Goal: Communication & Community: Connect with others

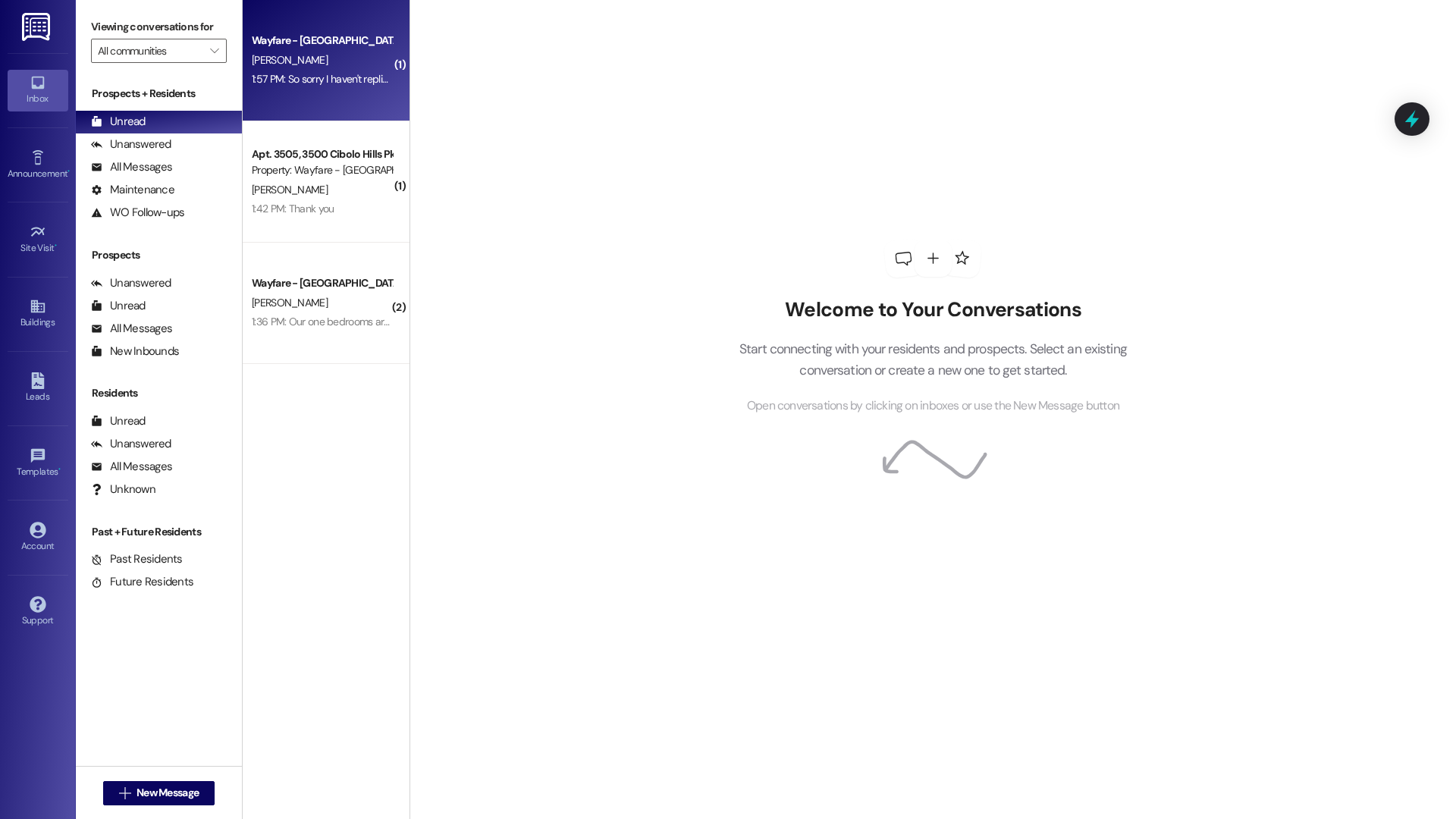
click at [353, 92] on div "Wayfare - Cibolo Hills Prospect M. Franklin 1:57 PM: So sorry I haven't replied…" at bounding box center [325, 60] width 166 height 121
click at [352, 57] on div "Apt. 3505, 3500 Cibolo Hills Pky Property: Wayfare - Cibolo Hills" at bounding box center [322, 41] width 143 height 36
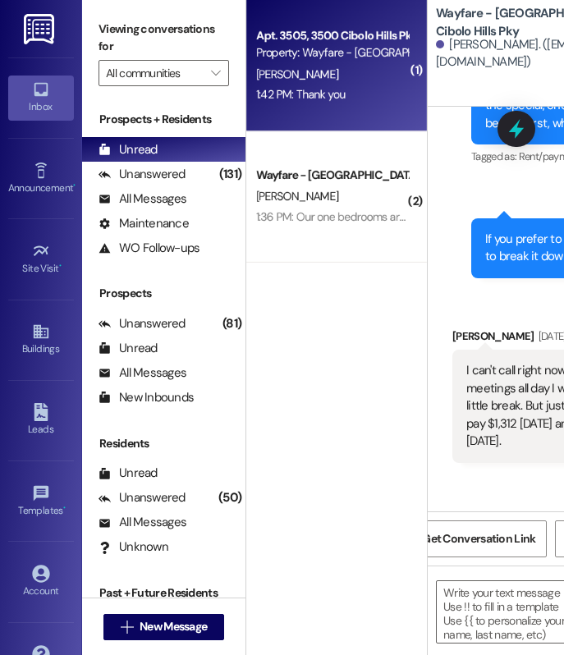
scroll to position [8327, 0]
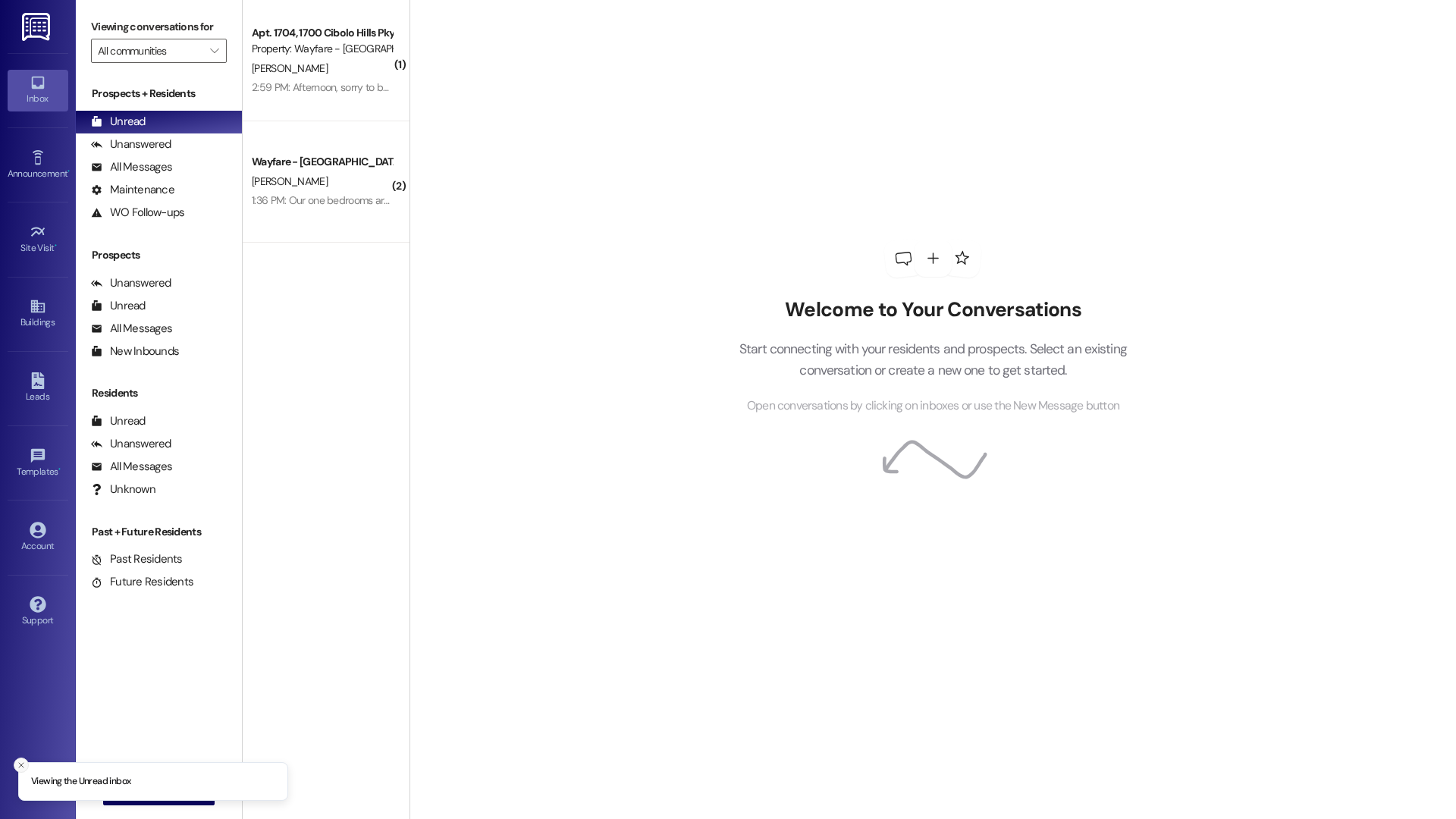
click at [18, 764] on icon "Close toast" at bounding box center [21, 765] width 9 height 9
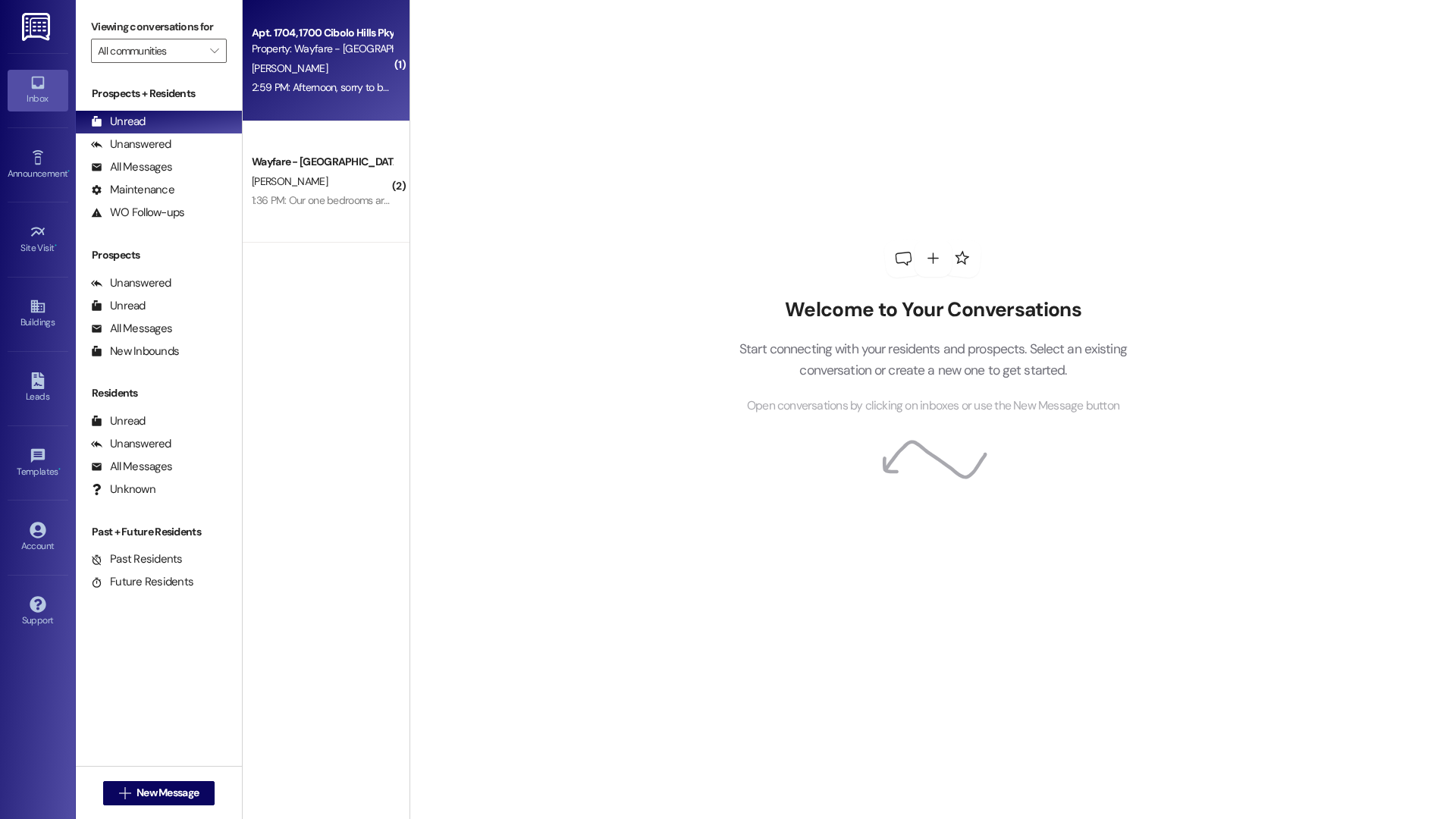
click at [346, 77] on div "B. Oliver" at bounding box center [322, 68] width 143 height 19
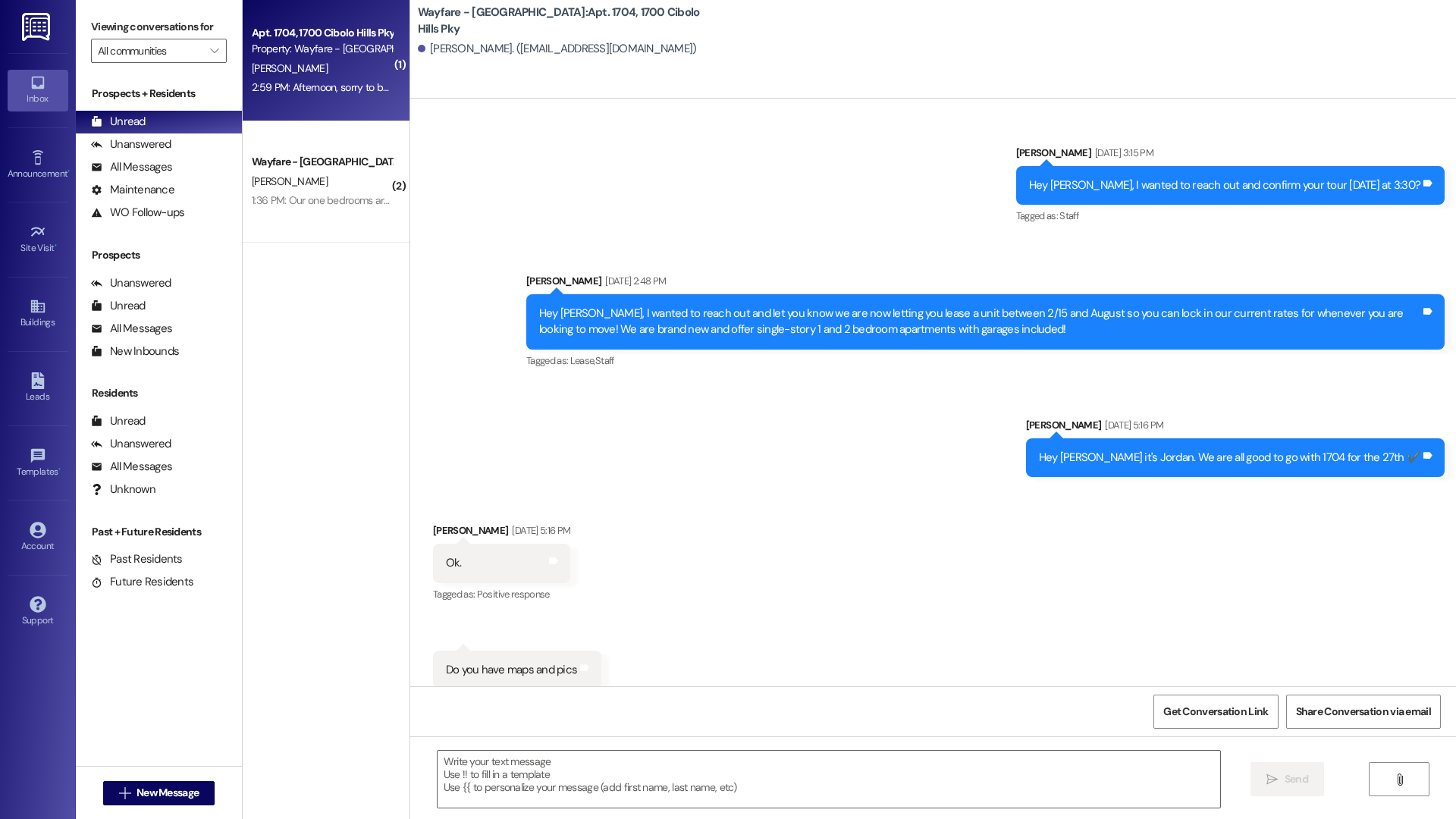
scroll to position [14232, 0]
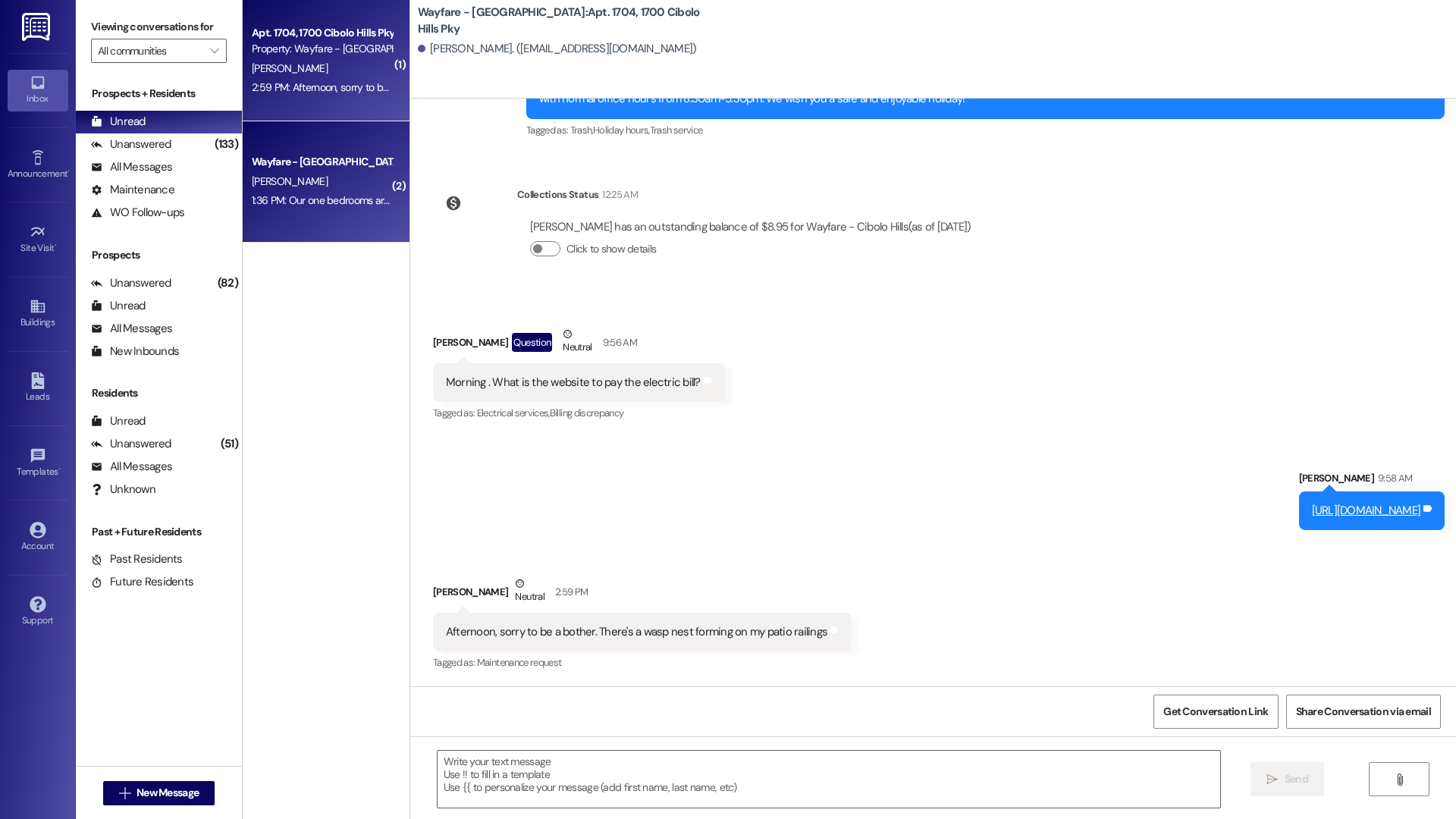
click at [339, 234] on div "Wayfare - Cibolo Hills Prospect T. Jackson 1:36 PM: Our one bedrooms are rangin…" at bounding box center [325, 181] width 166 height 121
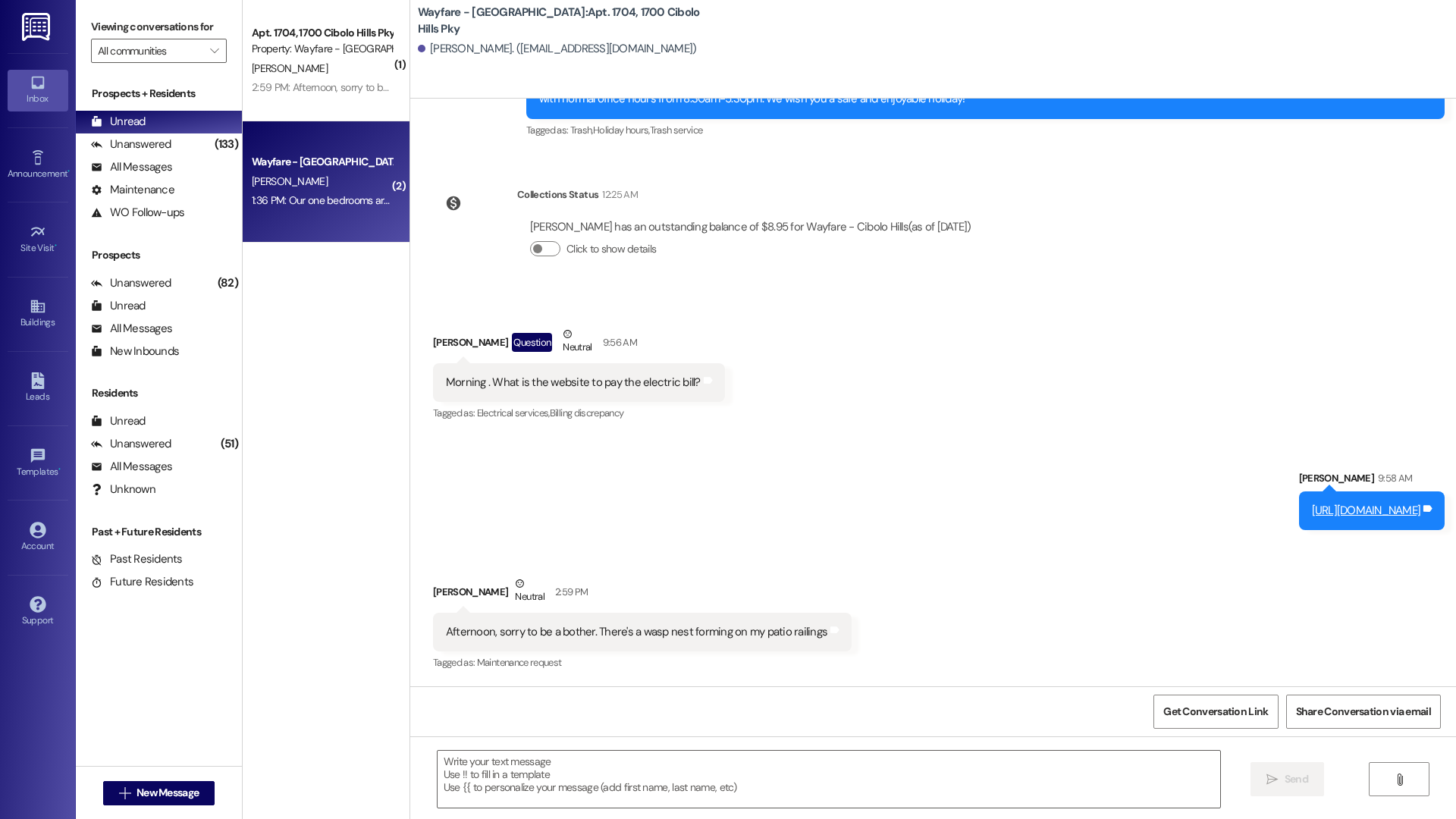
scroll to position [359, 0]
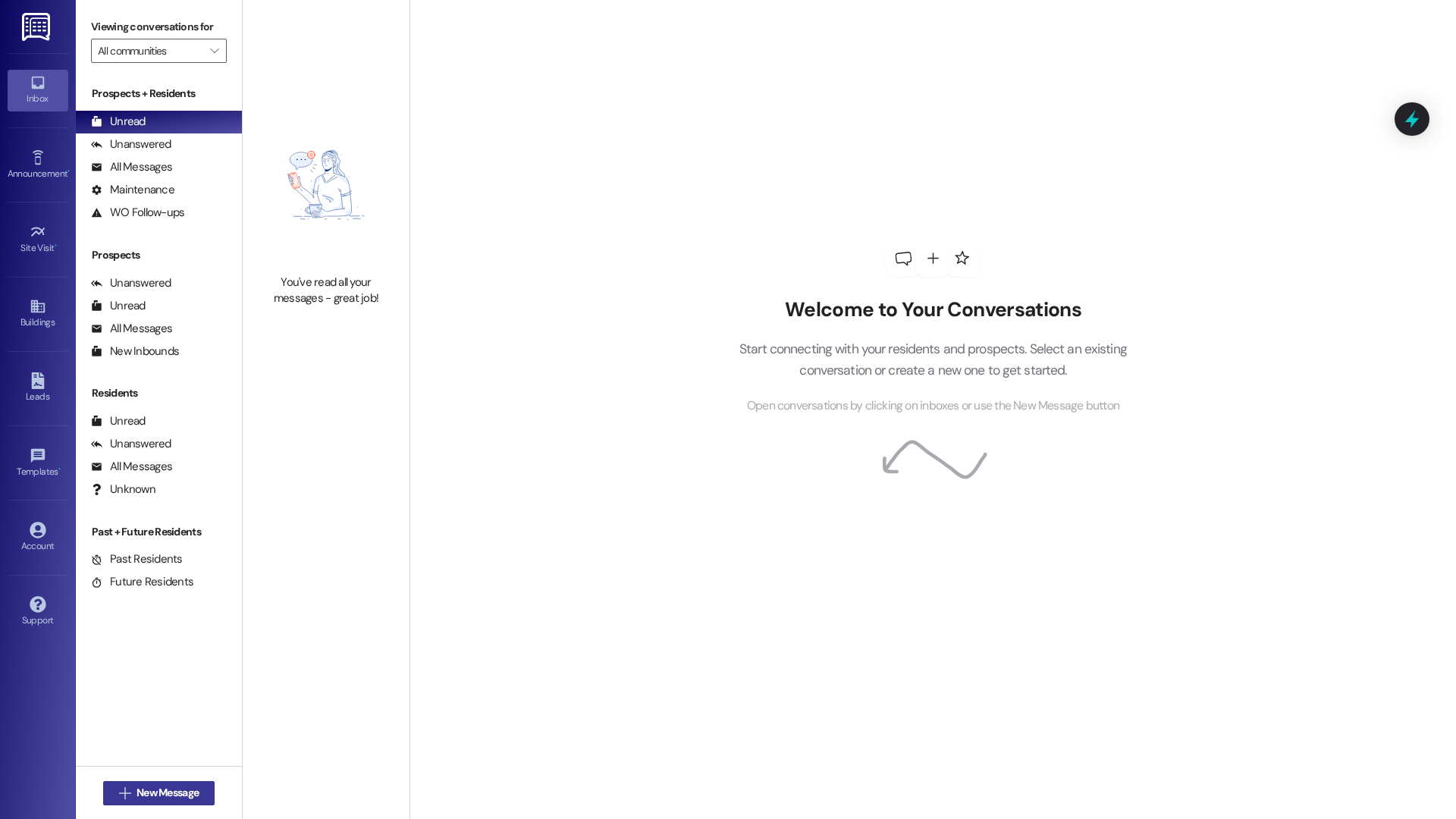
click at [175, 803] on button " New Message" at bounding box center [159, 793] width 112 height 24
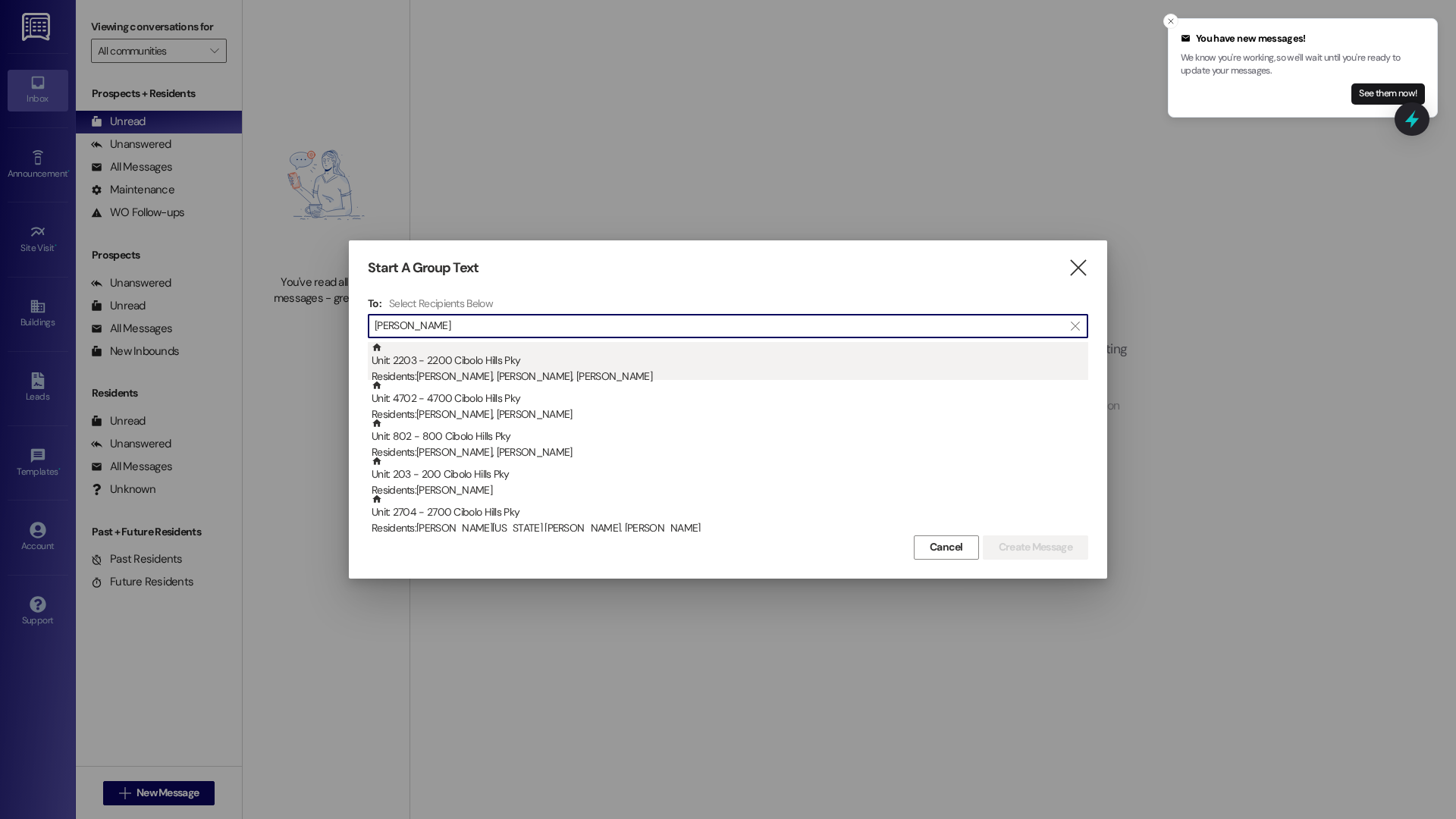
type input "james"
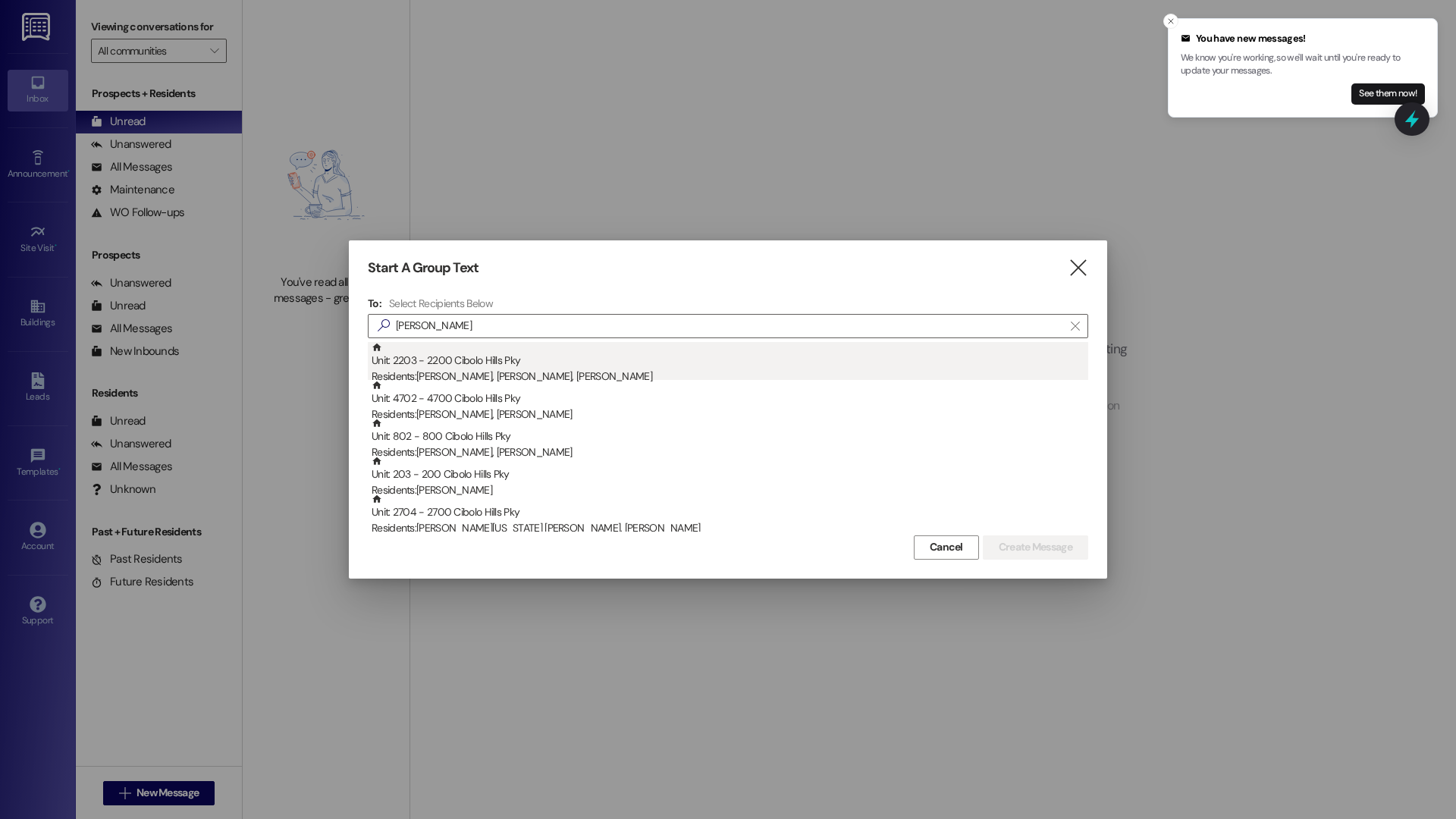
click at [623, 374] on div "Residents: James Rensing, Torry Rensing, Torry Rensing" at bounding box center [729, 376] width 716 height 16
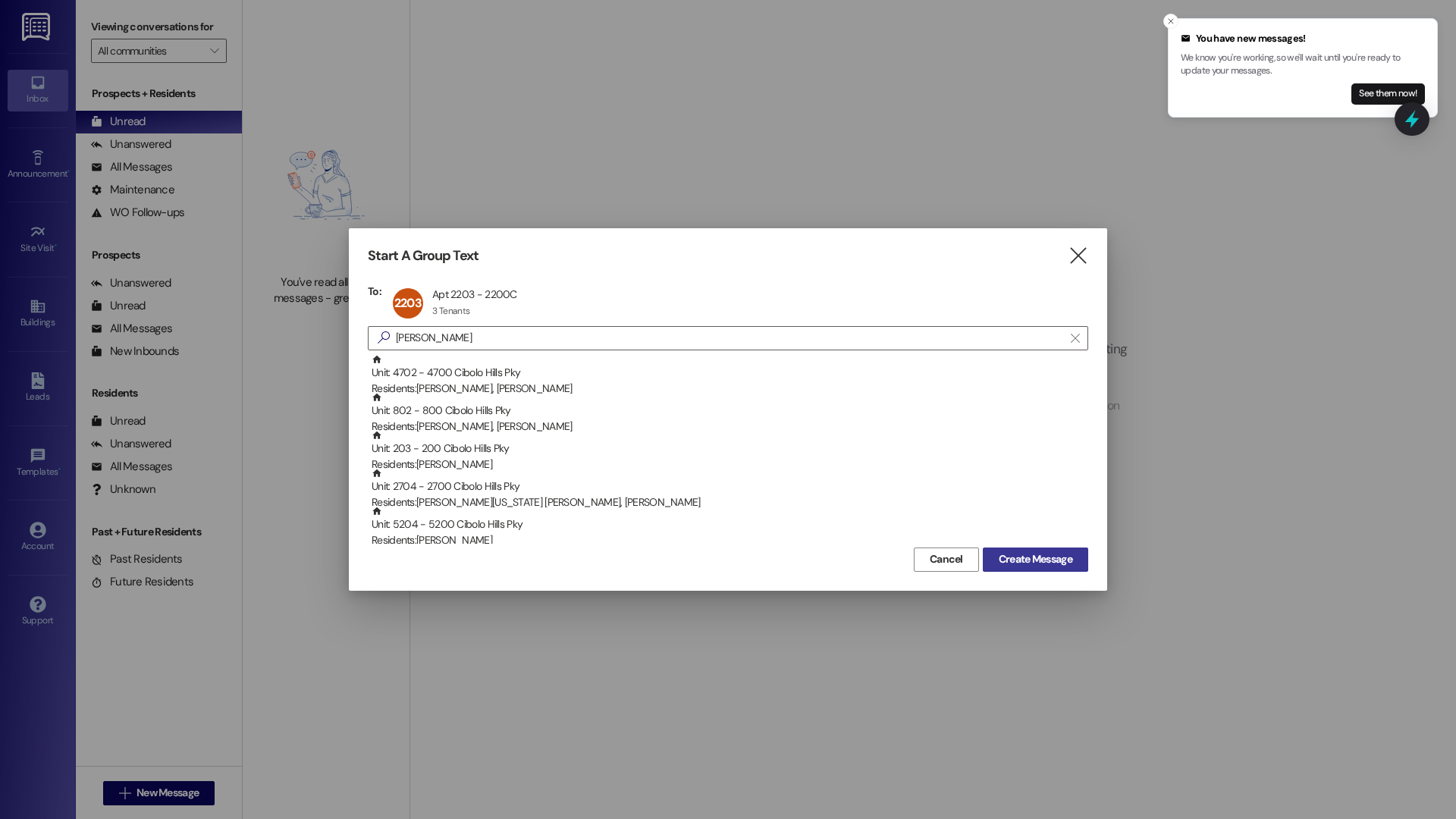
click at [1035, 557] on span "Create Message" at bounding box center [1035, 558] width 74 height 16
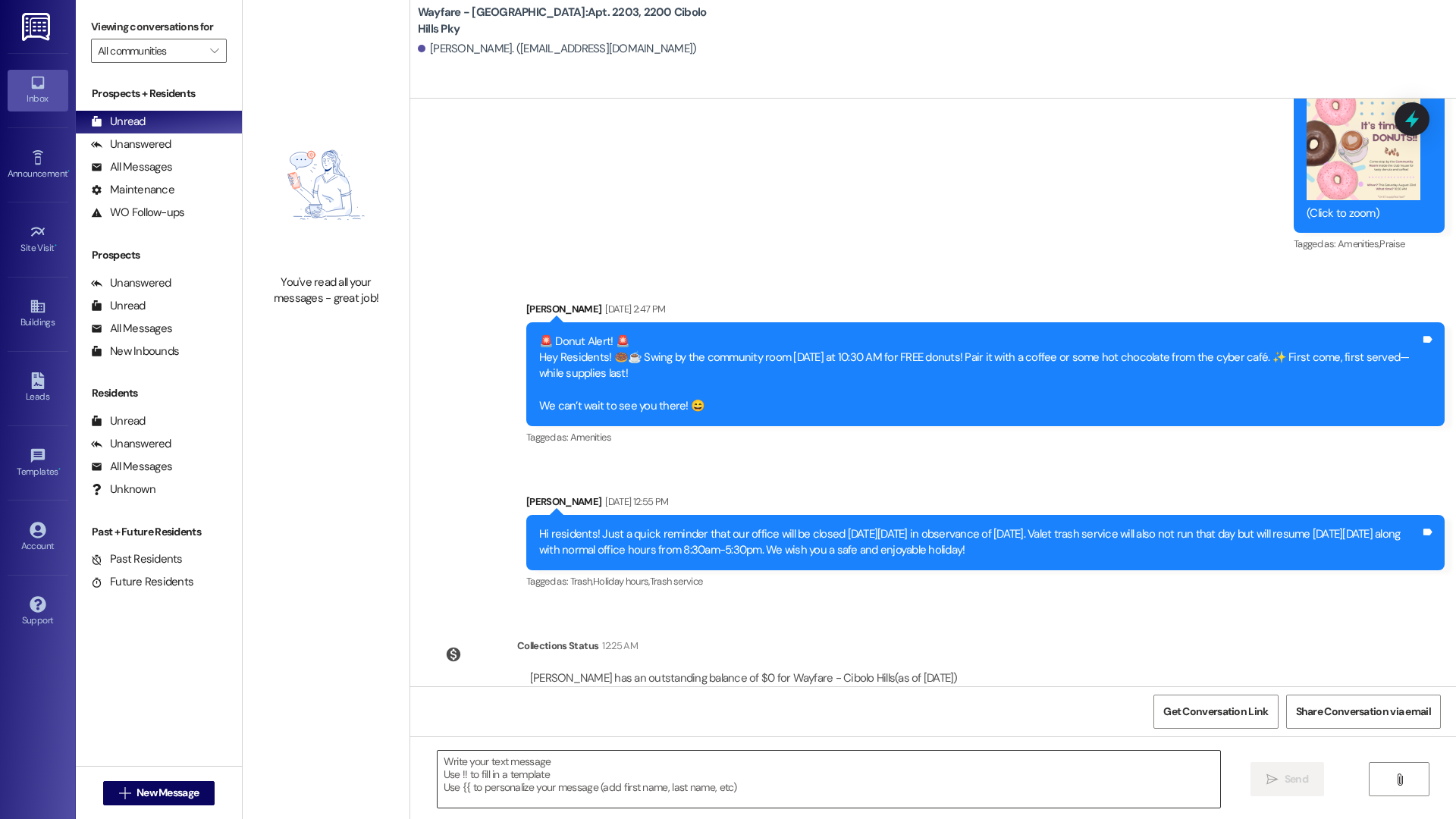
scroll to position [33270, 0]
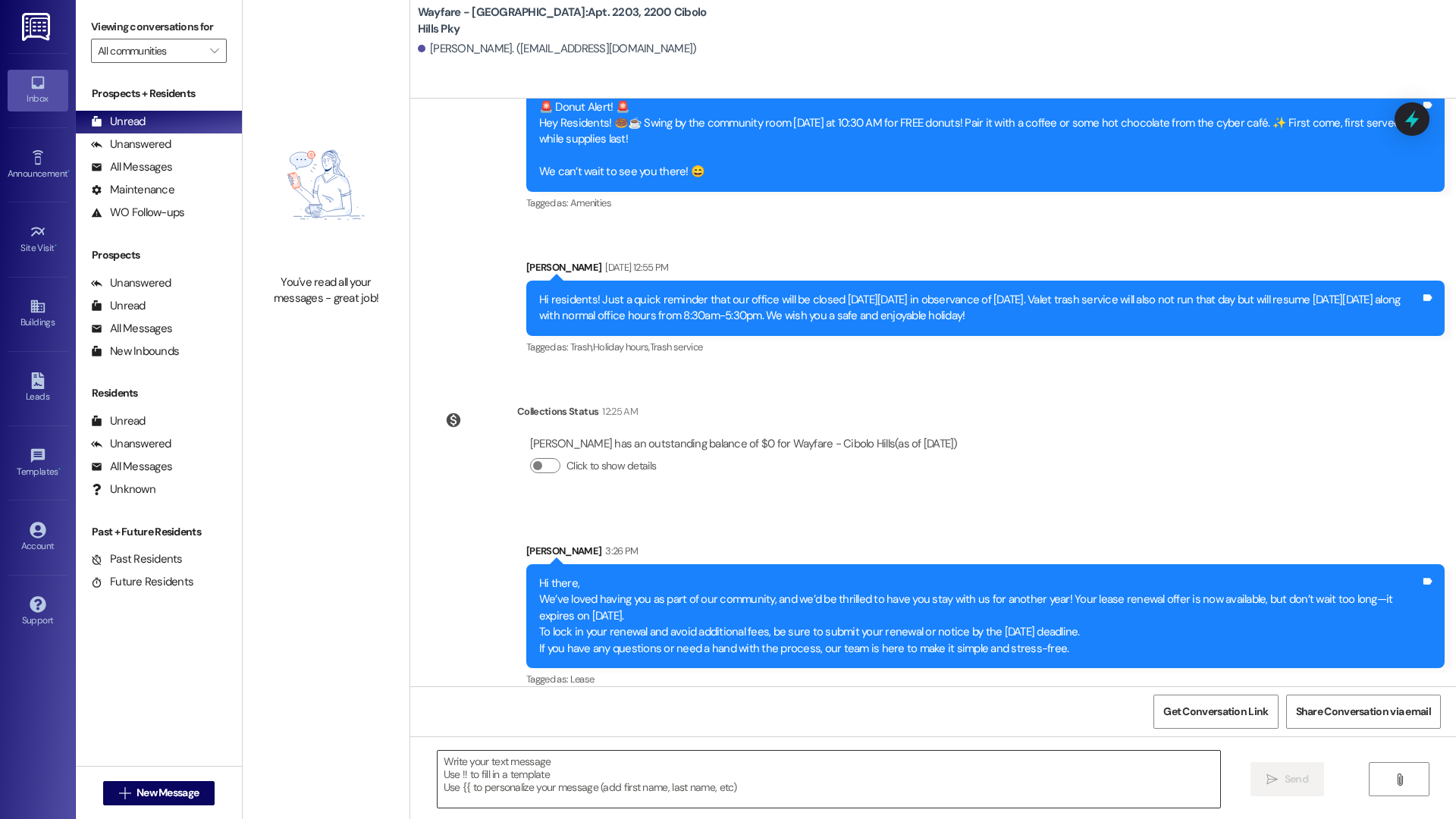
click at [772, 760] on textarea at bounding box center [828, 779] width 782 height 57
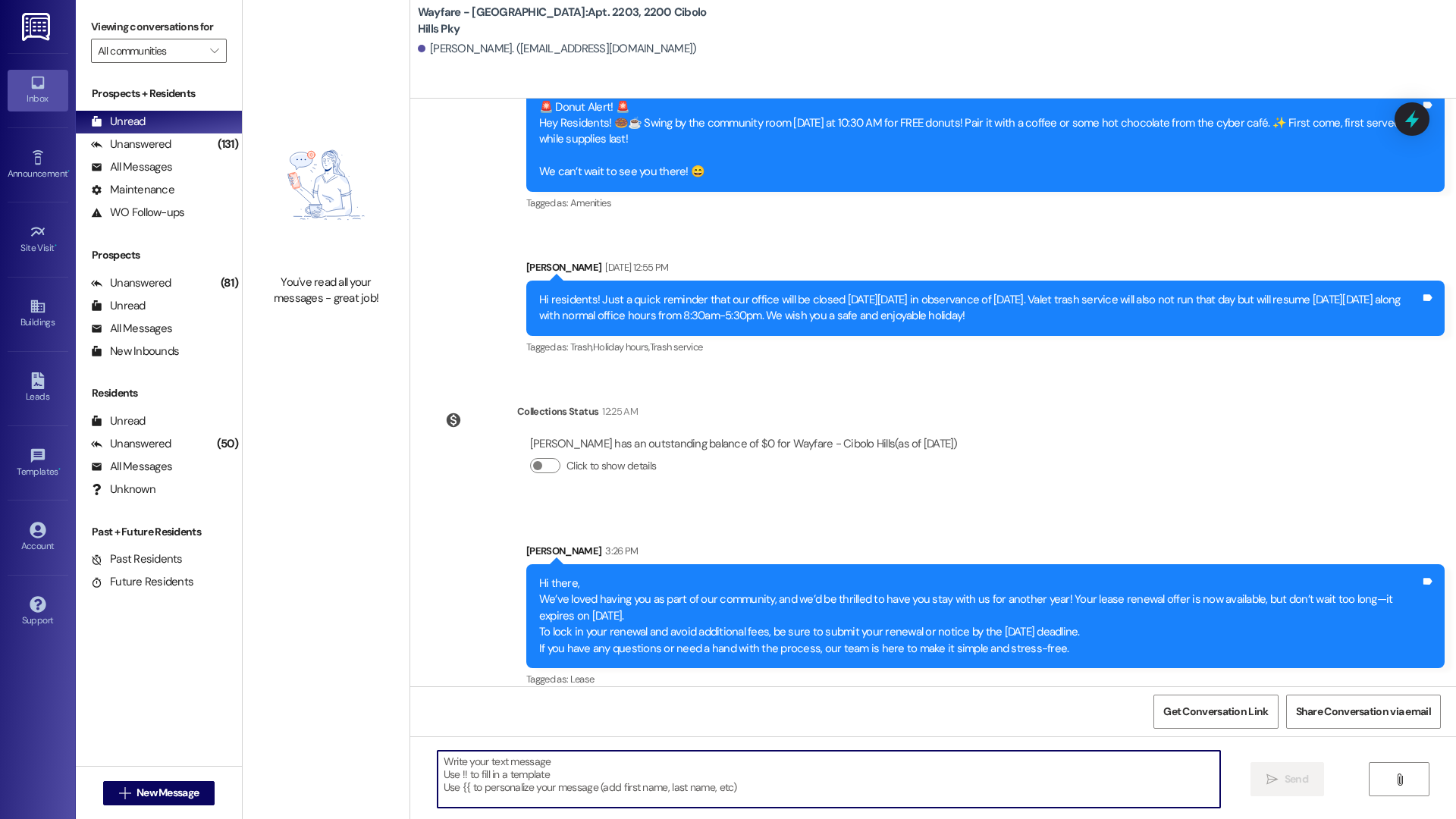
scroll to position [33267, 0]
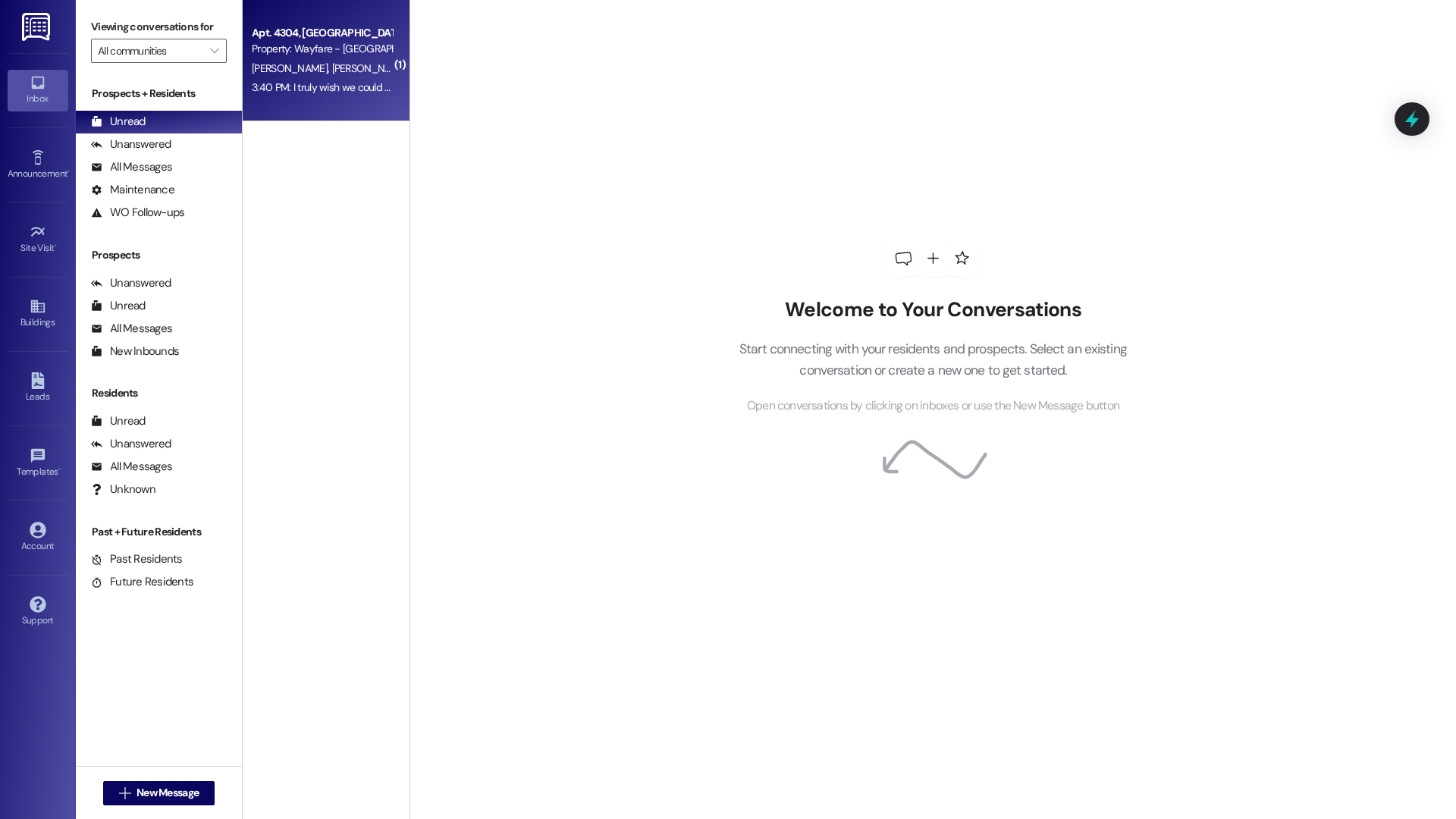
click at [327, 52] on div "Property: Wayfare - [GEOGRAPHIC_DATA]" at bounding box center [322, 48] width 141 height 16
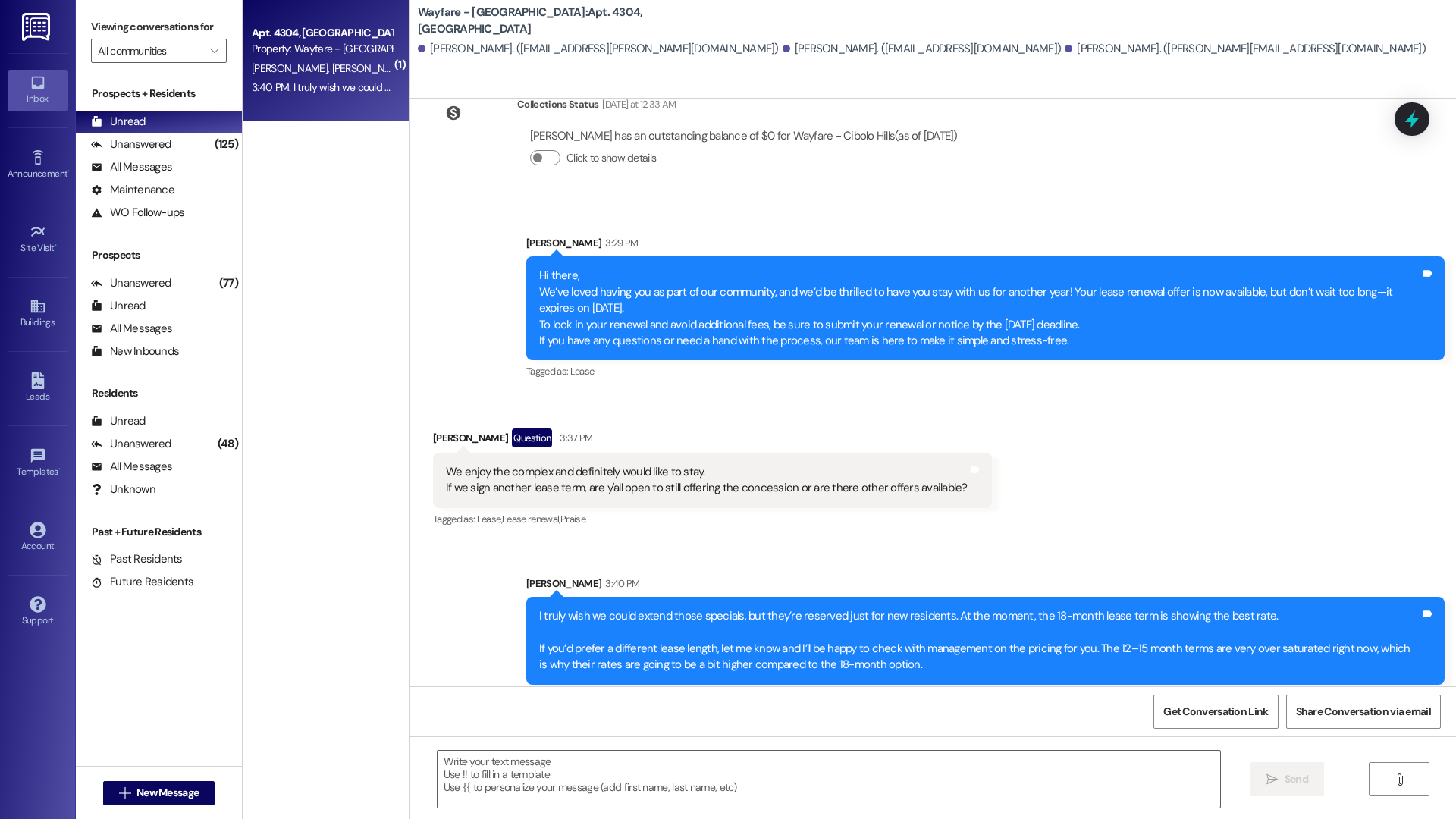
scroll to position [20917, 0]
